Goal: Check status: Check status

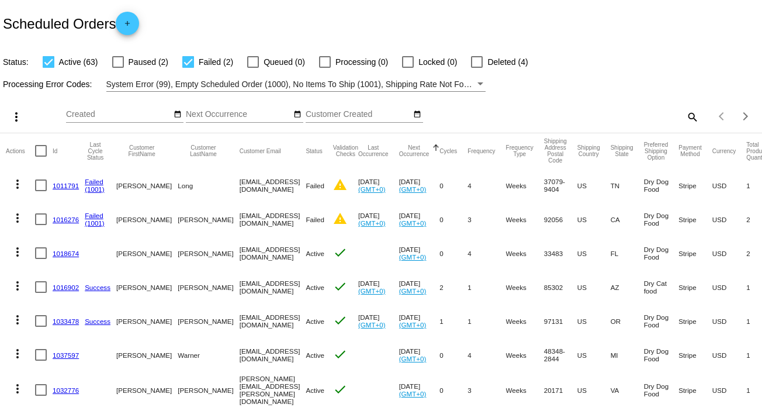
click at [70, 185] on link "1011791" at bounding box center [66, 186] width 26 height 8
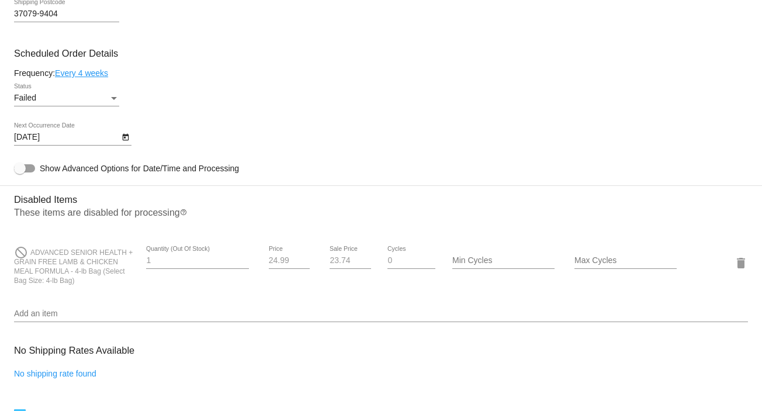
scroll to position [701, 0]
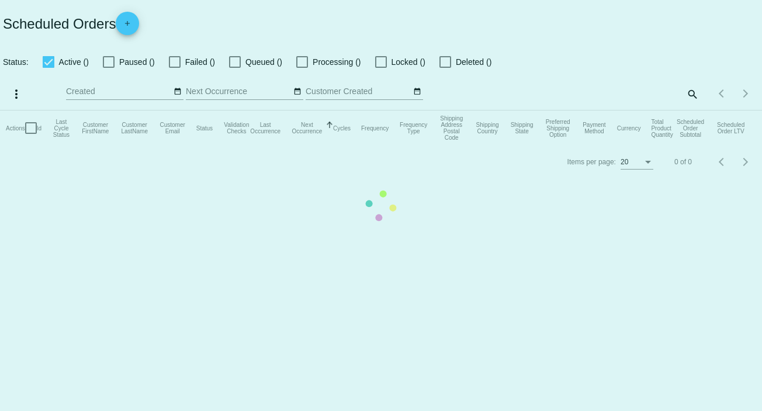
checkbox input "true"
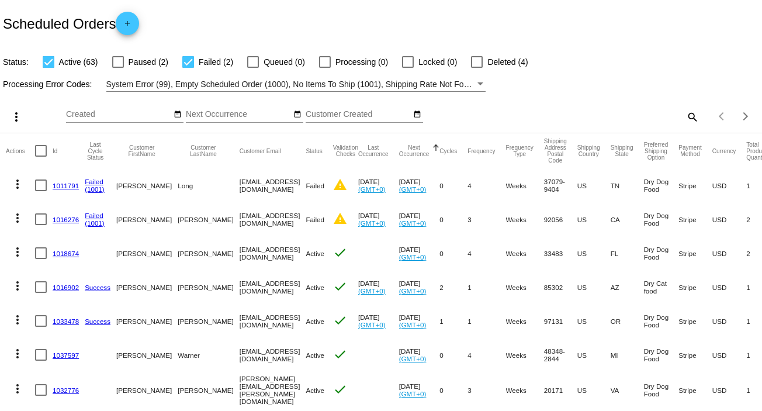
click at [63, 220] on link "1016276" at bounding box center [66, 220] width 26 height 8
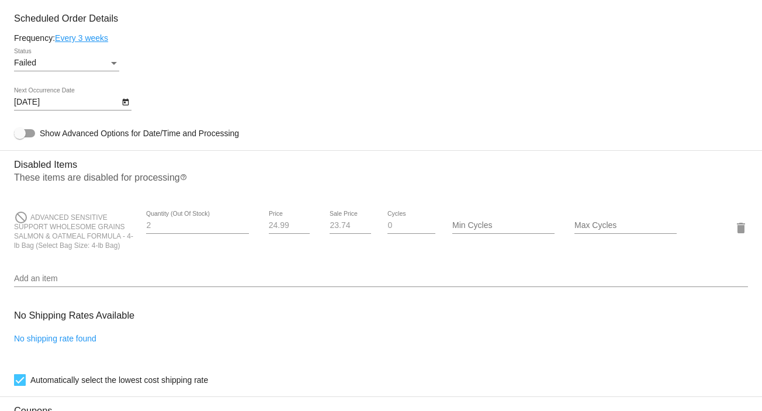
scroll to position [701, 0]
